Goal: Information Seeking & Learning: Learn about a topic

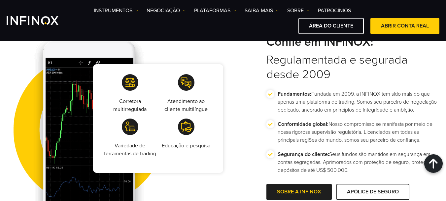
scroll to position [1123, 0]
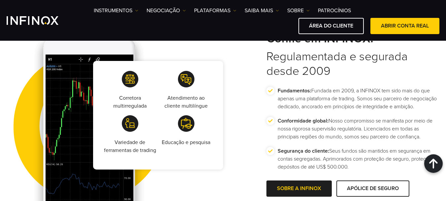
click at [229, 79] on span "Go to slide 2" at bounding box center [228, 77] width 3 height 3
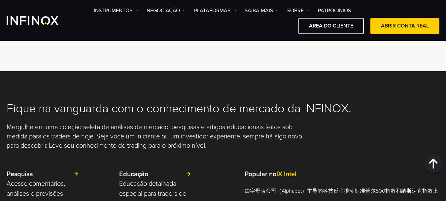
scroll to position [1453, 0]
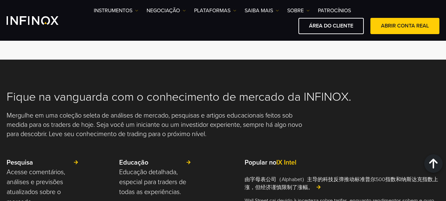
scroll to position [1420, 0]
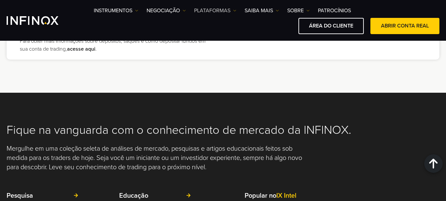
click at [235, 11] on img at bounding box center [234, 10] width 3 height 3
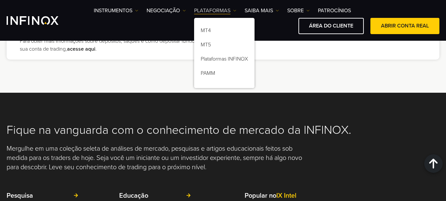
scroll to position [0, 0]
click at [235, 11] on img at bounding box center [234, 10] width 3 height 3
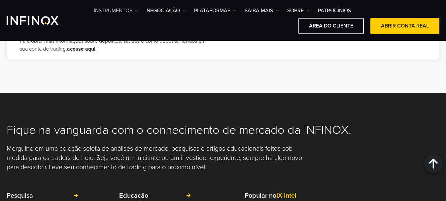
click at [134, 11] on link "Instrumentos" at bounding box center [116, 11] width 45 height 8
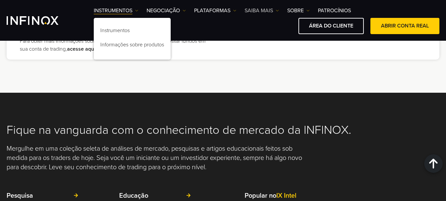
click at [277, 9] on img at bounding box center [277, 10] width 3 height 3
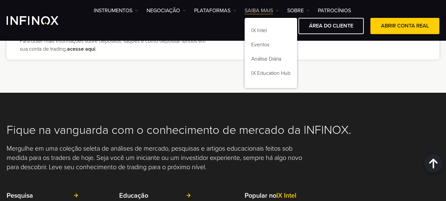
click at [277, 9] on img at bounding box center [277, 10] width 3 height 3
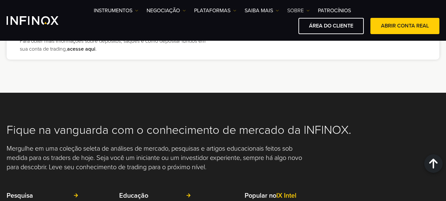
click at [306, 8] on link "SOBRE" at bounding box center [298, 11] width 22 height 8
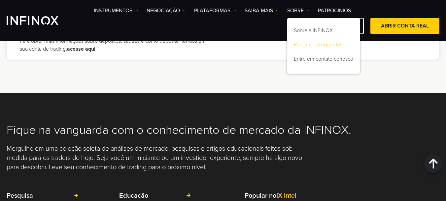
click at [305, 43] on link "Perguntas frequentes" at bounding box center [323, 46] width 73 height 14
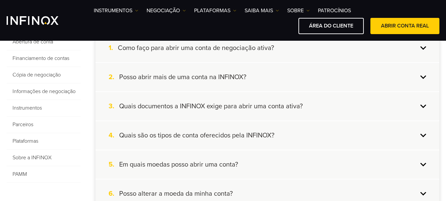
scroll to position [198, 0]
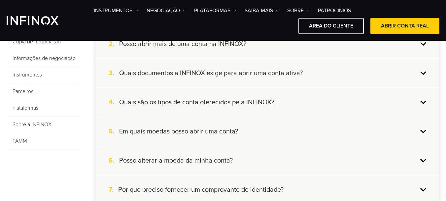
click at [424, 103] on div "4. Quais são os tipos de conta oferecidos pela INFINOX?" at bounding box center [267, 102] width 344 height 28
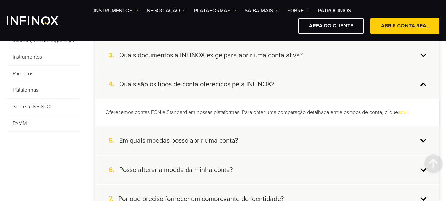
scroll to position [231, 0]
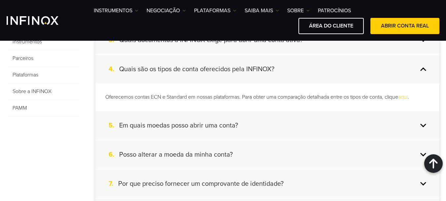
click at [408, 96] on link "aqui" at bounding box center [403, 96] width 10 height 7
click at [422, 72] on div "4. Quais são os tipos de conta oferecidos pela INFINOX?" at bounding box center [267, 69] width 344 height 28
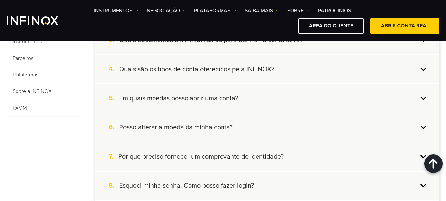
click at [424, 94] on div "5. Em quais moedas posso abrir uma conta?" at bounding box center [267, 98] width 344 height 28
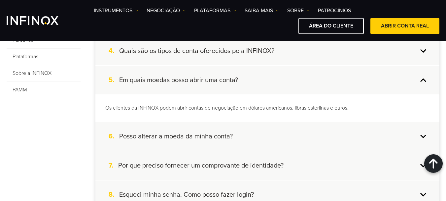
scroll to position [264, 0]
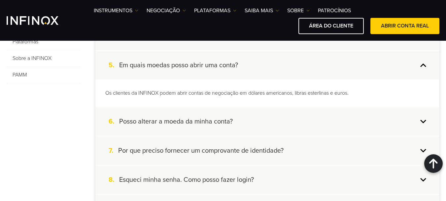
click at [422, 62] on div "5. Em quais moedas posso abrir uma conta?" at bounding box center [267, 65] width 344 height 28
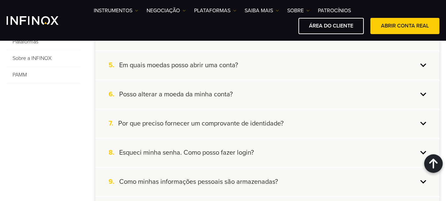
click at [427, 90] on div "6. Posso alterar a moeda da minha conta?" at bounding box center [267, 94] width 344 height 28
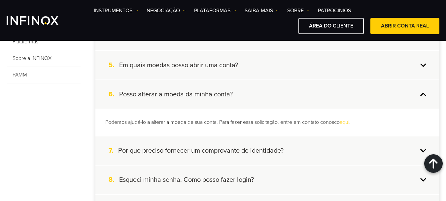
click at [426, 94] on div "6. Posso alterar a moeda da minha conta?" at bounding box center [267, 94] width 344 height 28
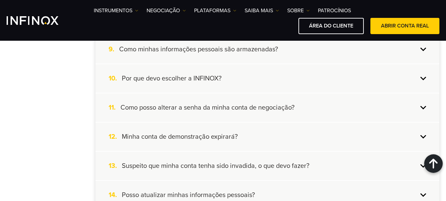
scroll to position [429, 0]
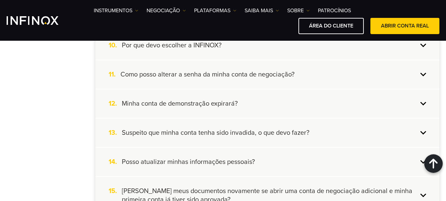
click at [419, 100] on div "12. Minha conta de demonstração expirará?" at bounding box center [267, 103] width 344 height 28
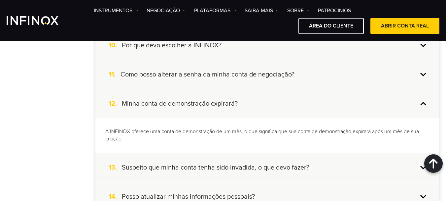
scroll to position [0, 0]
click at [427, 102] on div "12. Minha conta de demonstração expirará?" at bounding box center [267, 103] width 344 height 28
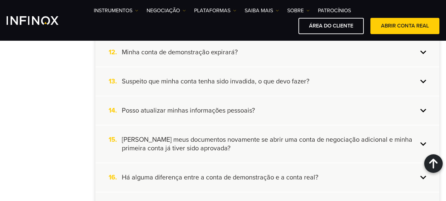
scroll to position [496, 0]
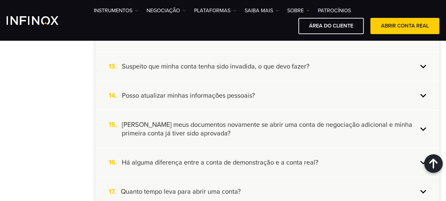
click at [425, 93] on div "14. Posso atualizar minhas informações pessoais?" at bounding box center [267, 95] width 344 height 28
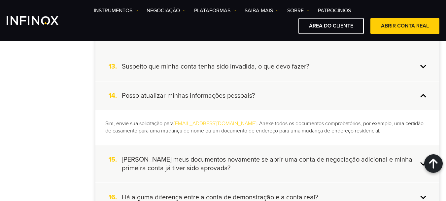
click at [425, 93] on div "14. Posso atualizar minhas informações pessoais?" at bounding box center [267, 95] width 344 height 28
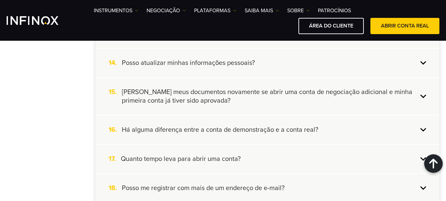
scroll to position [529, 0]
click at [421, 98] on div "15. Preciso carregar meus documentos novamente se abrir uma conta de negociação…" at bounding box center [267, 95] width 344 height 37
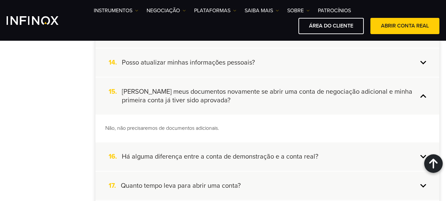
click at [421, 96] on div "15. Preciso carregar meus documentos novamente se abrir uma conta de negociação…" at bounding box center [267, 95] width 344 height 37
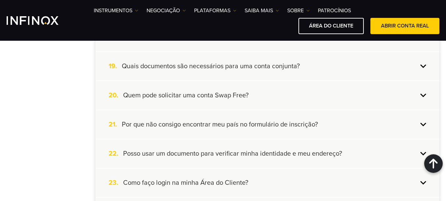
scroll to position [694, 0]
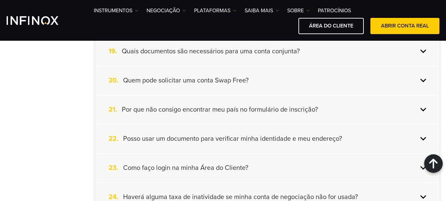
click at [425, 80] on div "20. Quem pode solicitar uma conta Swap Free?" at bounding box center [267, 80] width 344 height 28
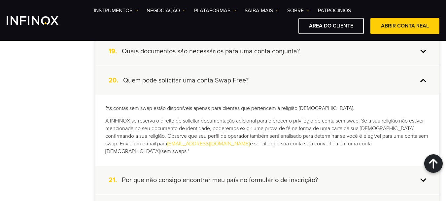
click at [423, 78] on div "20. Quem pode solicitar uma conta Swap Free?" at bounding box center [267, 80] width 344 height 28
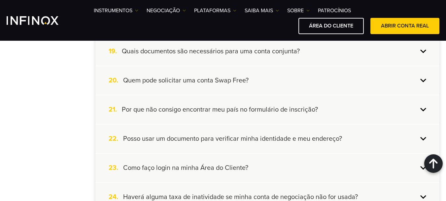
scroll to position [727, 0]
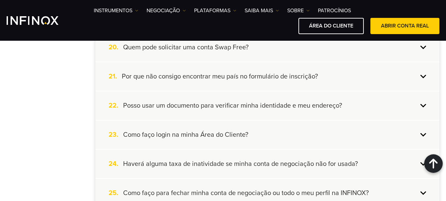
click at [363, 104] on div "22. Posso usar um documento para verificar minha identidade e meu endereço?" at bounding box center [267, 105] width 344 height 28
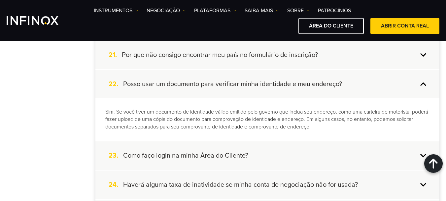
scroll to position [760, 0]
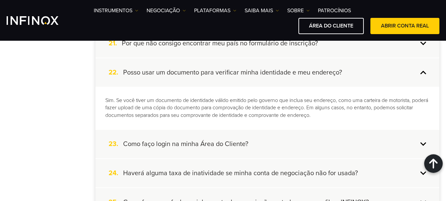
click at [423, 68] on div "22. Posso usar um documento para verificar minha identidade e meu endereço?" at bounding box center [267, 72] width 344 height 28
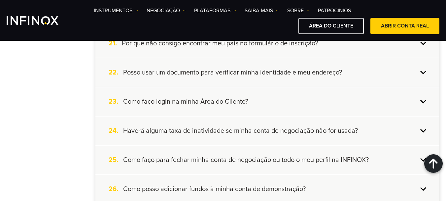
scroll to position [793, 0]
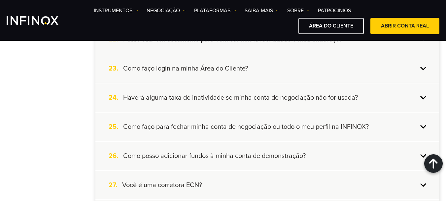
click at [262, 98] on h4 "Haverá alguma taxa de inatividade se minha conta de negociação não for usada?" at bounding box center [240, 97] width 235 height 9
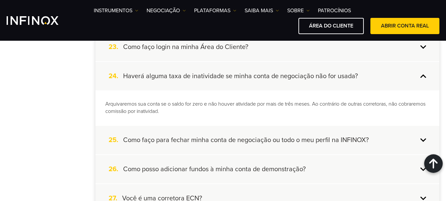
scroll to position [826, 0]
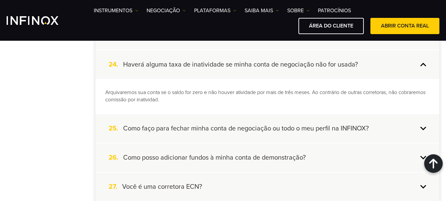
click at [292, 61] on h4 "Haverá alguma taxa de inatividade se minha conta de negociação não for usada?" at bounding box center [240, 64] width 235 height 9
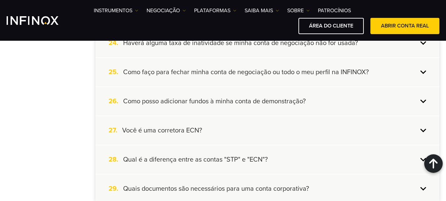
scroll to position [859, 0]
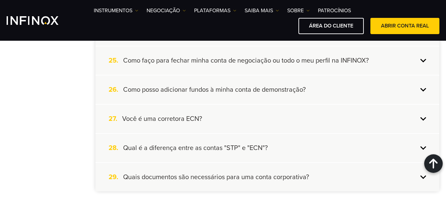
click at [230, 92] on h4 "Como posso adicionar fundos à minha conta de demonstração?" at bounding box center [214, 89] width 183 height 9
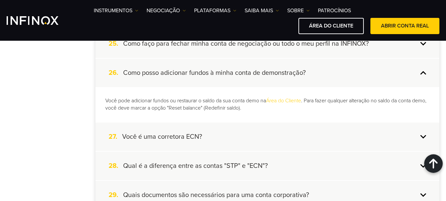
scroll to position [892, 0]
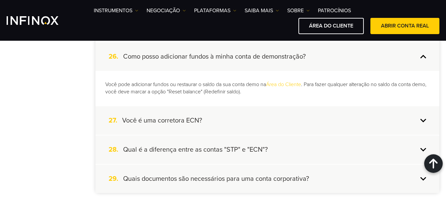
click at [419, 57] on div "26. Como posso adicionar fundos à minha conta de demonstração?" at bounding box center [267, 56] width 344 height 28
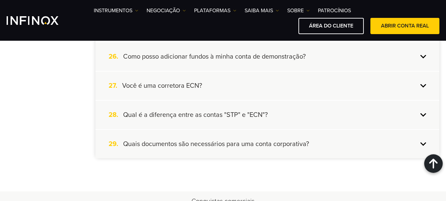
click at [153, 84] on h4 "Você é uma corretora ECN?" at bounding box center [162, 85] width 80 height 9
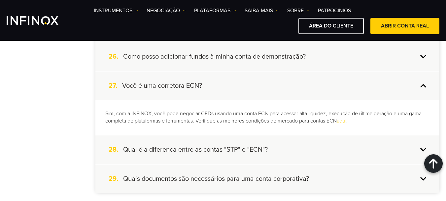
click at [414, 83] on div "27. Você é uma corretora ECN?" at bounding box center [267, 85] width 344 height 28
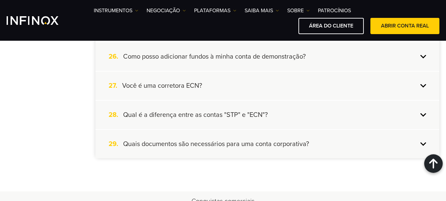
click at [215, 113] on h4 "Qual é a diferença entre as contas "STP" e "ECN"?" at bounding box center [195, 114] width 145 height 9
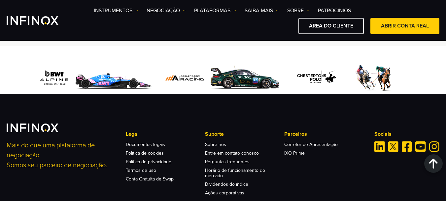
scroll to position [1189, 0]
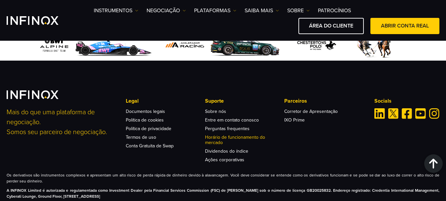
click at [212, 135] on link "Horário de funcionamento do mercado" at bounding box center [235, 139] width 60 height 11
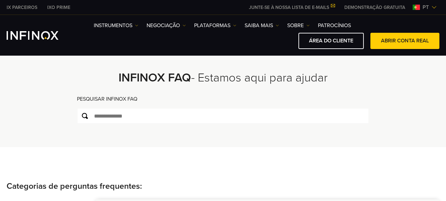
scroll to position [0, 0]
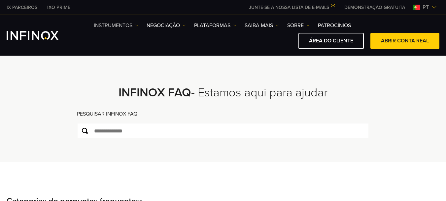
click at [135, 25] on img at bounding box center [136, 25] width 3 height 3
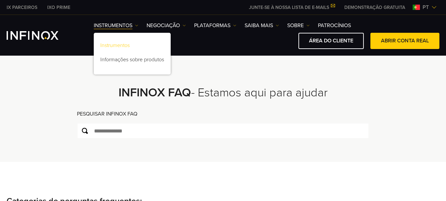
click at [123, 42] on link "Instrumentos" at bounding box center [132, 46] width 77 height 14
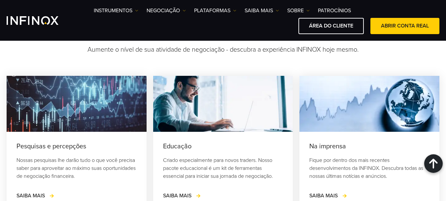
scroll to position [929, 0]
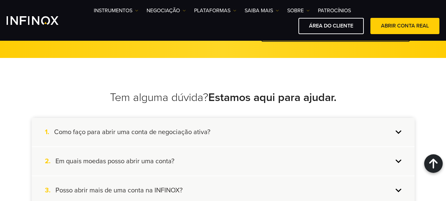
scroll to position [694, 0]
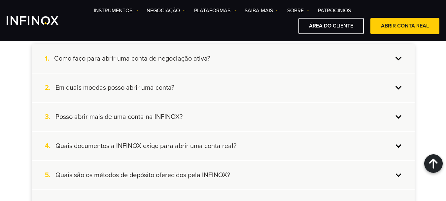
click at [380, 92] on div "2. Em quais moedas posso abrir uma conta?" at bounding box center [223, 87] width 383 height 28
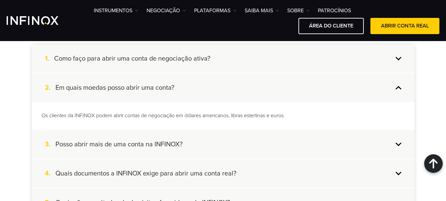
click at [378, 92] on div "2. Em quais moedas posso abrir uma conta?" at bounding box center [223, 87] width 383 height 28
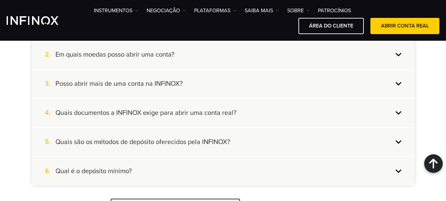
scroll to position [760, 0]
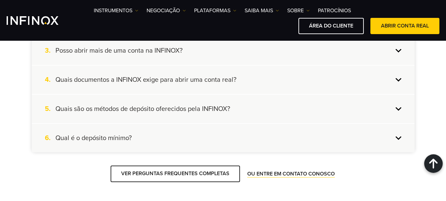
click at [103, 109] on h4 "Quais são os métodos de depósito oferecidos pela INFINOX?" at bounding box center [142, 108] width 175 height 9
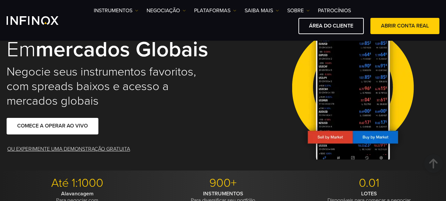
scroll to position [0, 0]
